Goal: Navigation & Orientation: Find specific page/section

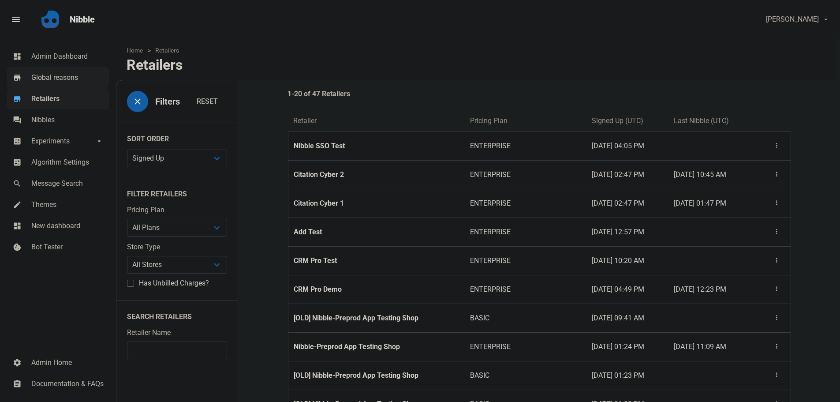
click at [36, 73] on span "Global reasons" at bounding box center [67, 77] width 72 height 11
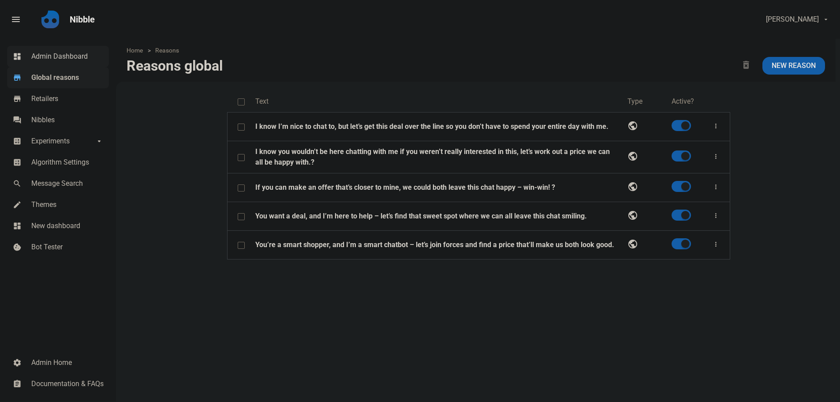
click at [43, 59] on span "Admin Dashboard" at bounding box center [67, 56] width 72 height 11
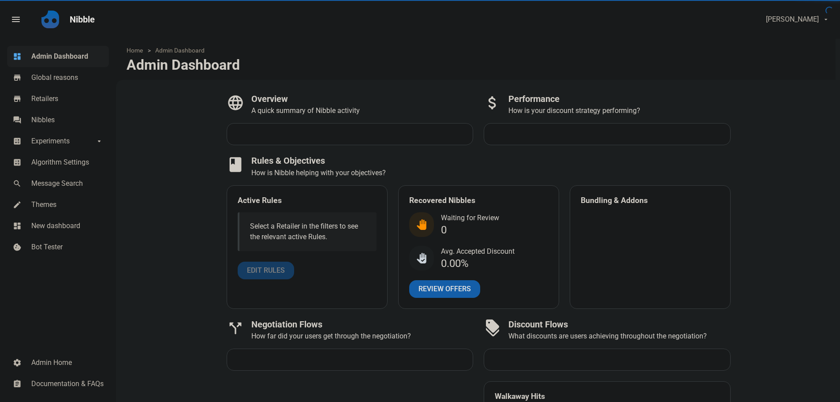
select select "7d"
select select "3"
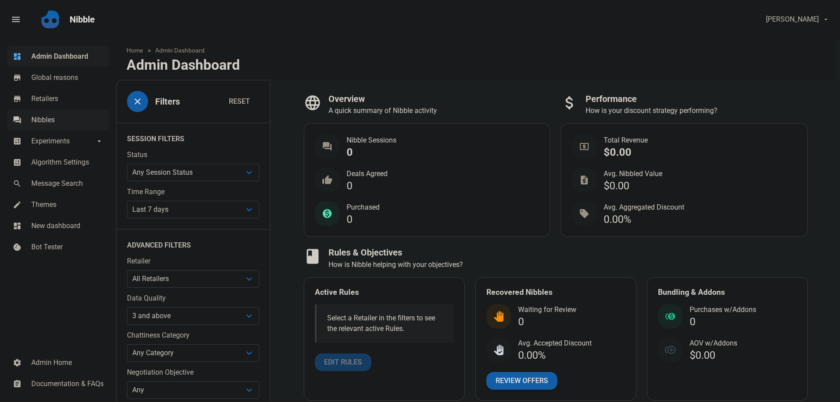
click at [24, 110] on link "forum Nibbles" at bounding box center [58, 119] width 102 height 21
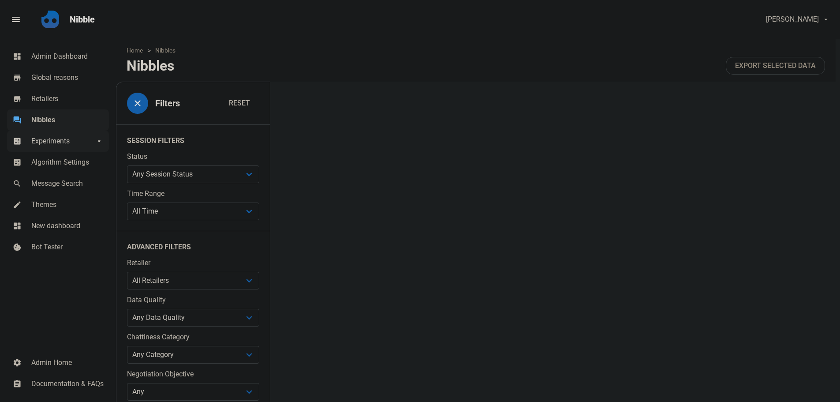
click at [35, 141] on span "Experiments" at bounding box center [62, 141] width 63 height 11
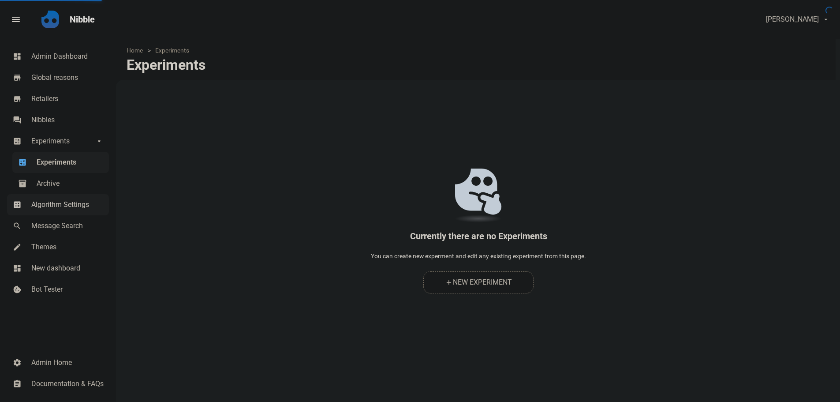
click at [41, 205] on span "Algorithm Settings" at bounding box center [67, 204] width 72 height 11
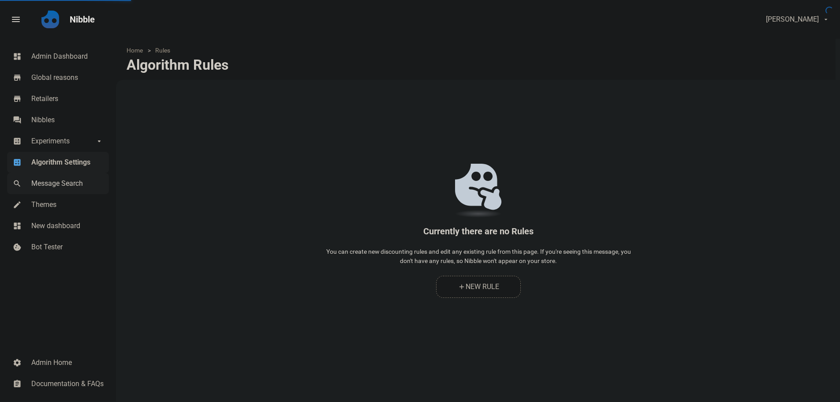
click at [42, 185] on span "Message Search" at bounding box center [67, 183] width 72 height 11
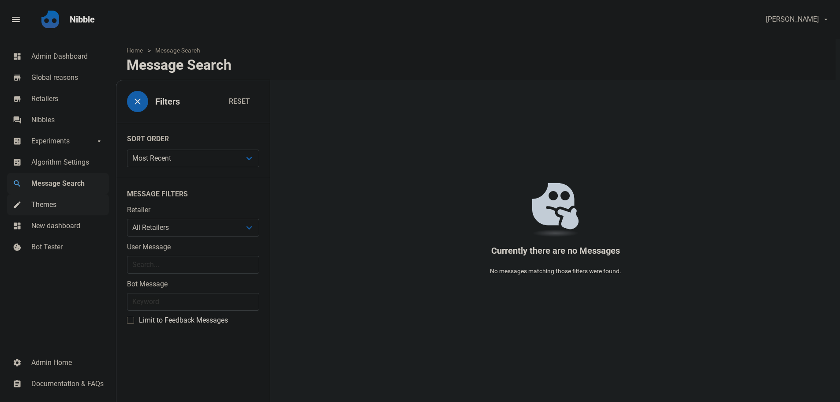
click at [43, 211] on link "mode_edit Themes" at bounding box center [58, 204] width 102 height 21
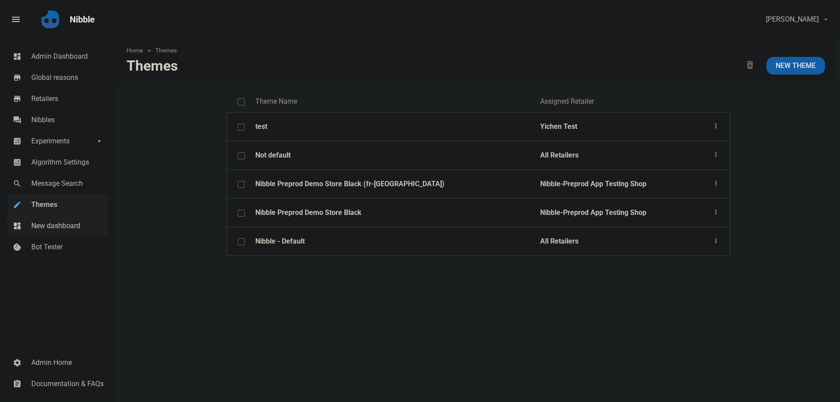
click at [43, 229] on span "New dashboard" at bounding box center [67, 225] width 72 height 11
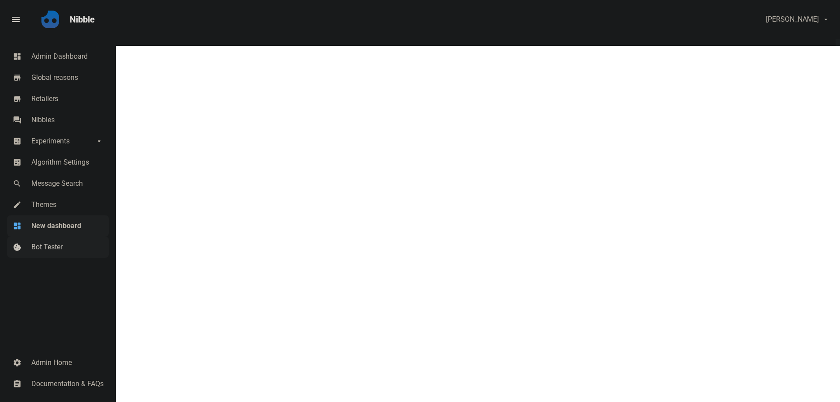
click at [42, 249] on span "Bot Tester" at bounding box center [67, 247] width 72 height 11
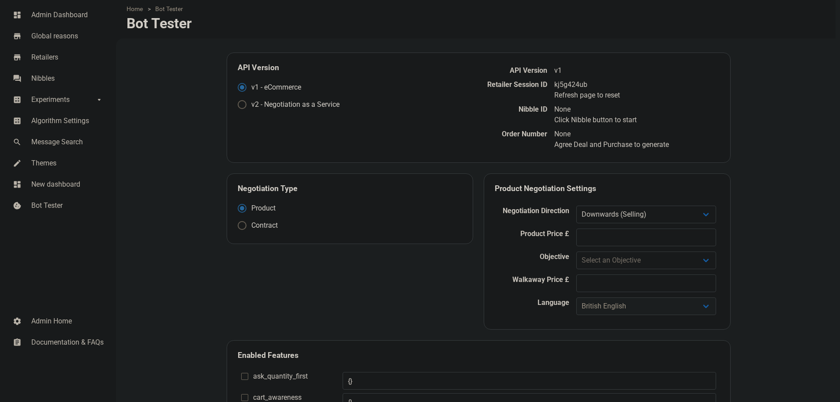
scroll to position [88, 0]
